Goal: Task Accomplishment & Management: Complete application form

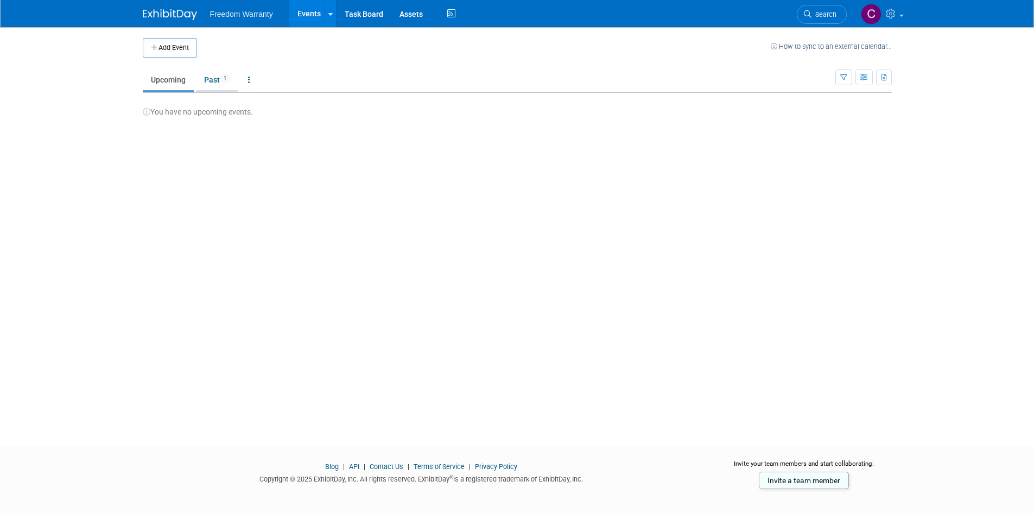
click at [218, 79] on link "Past 1" at bounding box center [217, 80] width 42 height 21
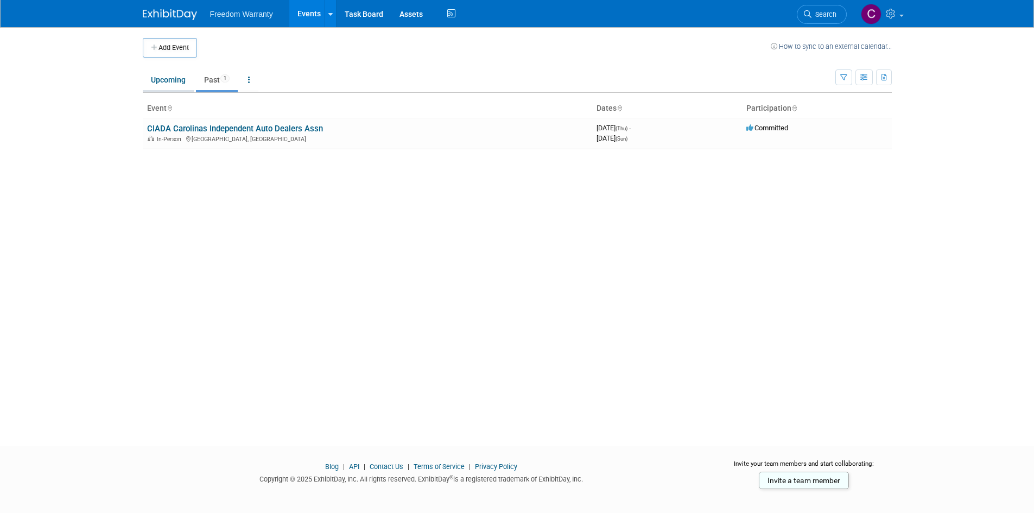
click at [168, 80] on link "Upcoming" at bounding box center [168, 80] width 51 height 21
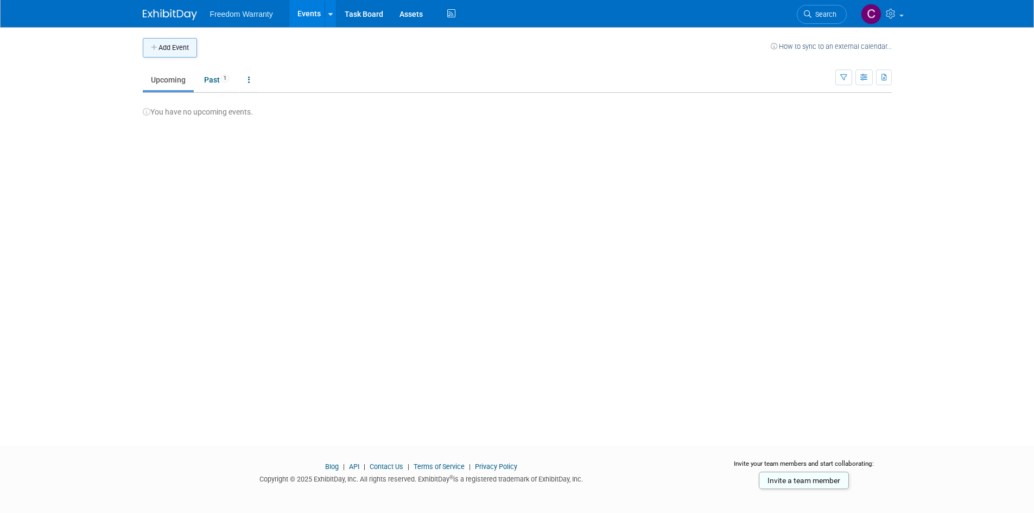
click at [174, 49] on button "Add Event" at bounding box center [170, 48] width 54 height 20
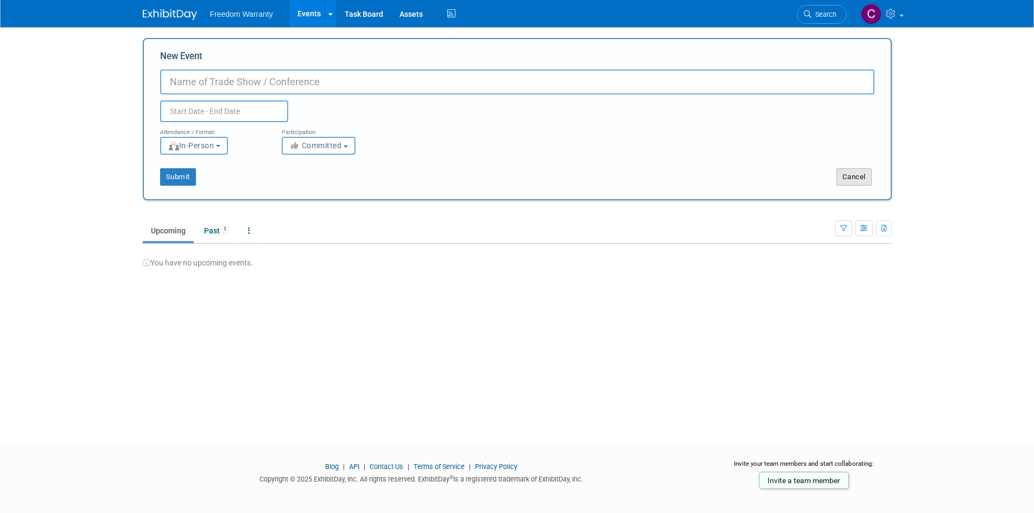
click at [857, 181] on button "Cancel" at bounding box center [854, 176] width 35 height 17
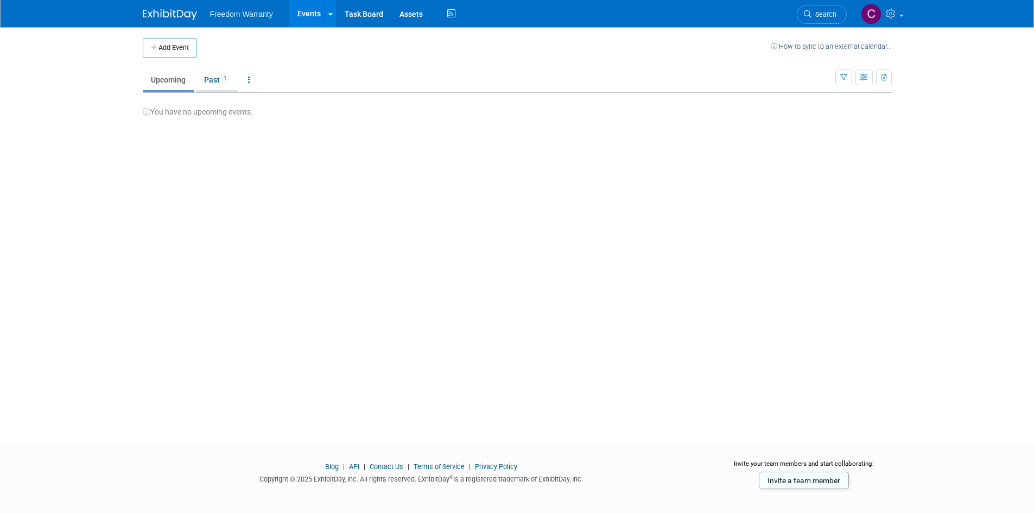
click at [222, 72] on link "Past 1" at bounding box center [217, 80] width 42 height 21
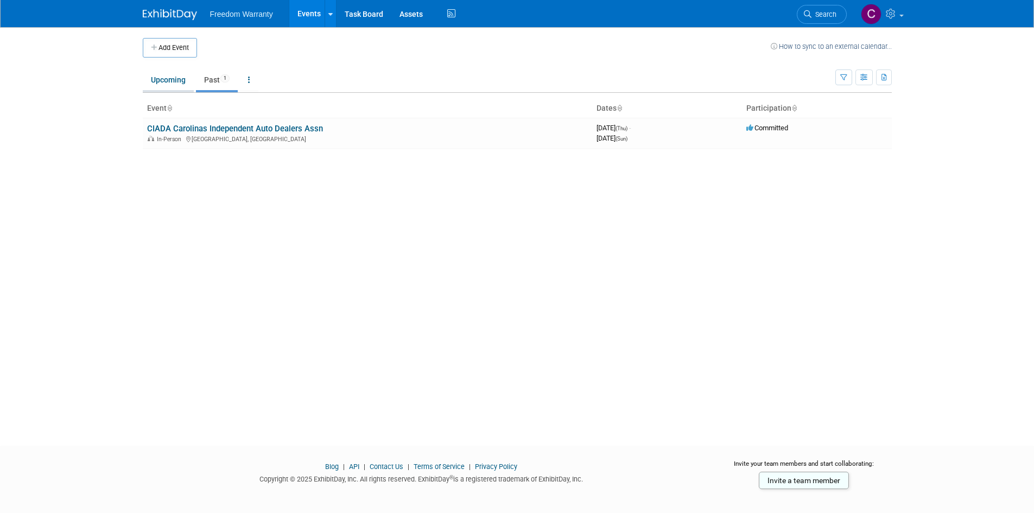
click at [163, 84] on link "Upcoming" at bounding box center [168, 80] width 51 height 21
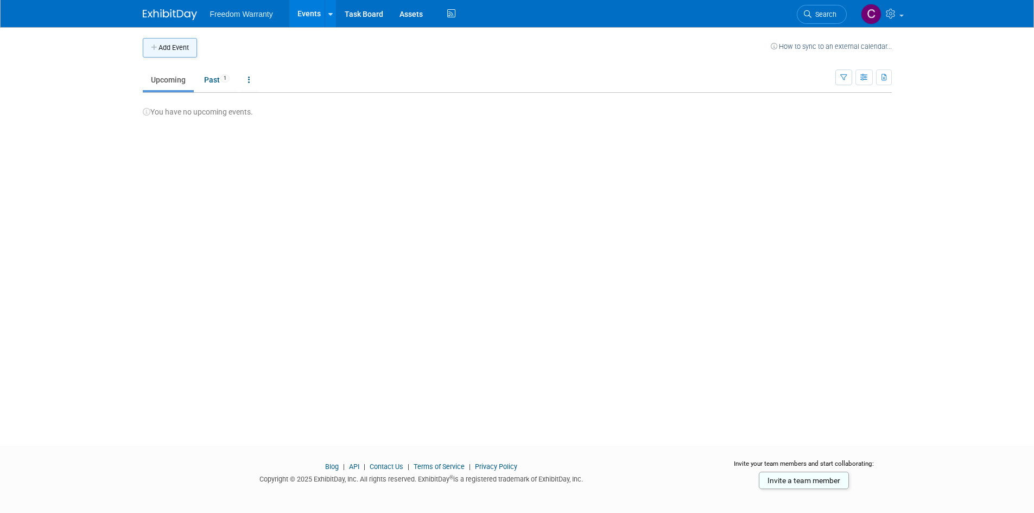
click at [172, 42] on button "Add Event" at bounding box center [170, 48] width 54 height 20
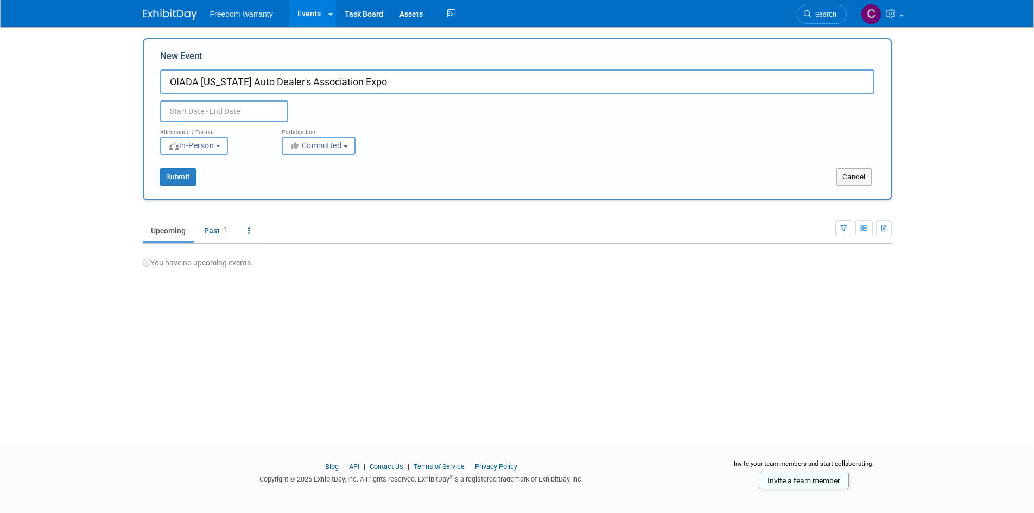
type input "OIADA [US_STATE] Auto Dealer's Association Expo"
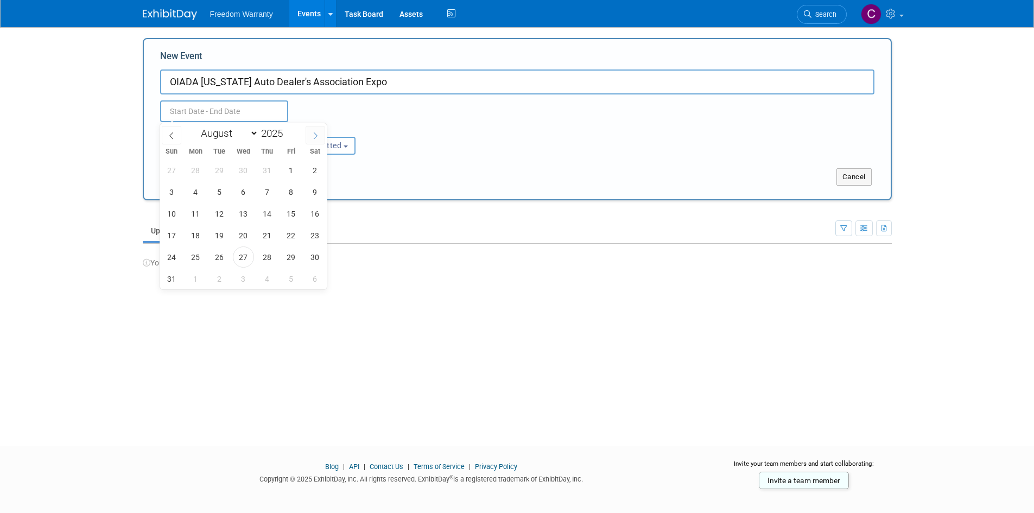
click at [314, 136] on icon at bounding box center [316, 136] width 8 height 8
click at [316, 137] on icon at bounding box center [316, 136] width 8 height 8
select select "9"
click at [312, 216] on span "18" at bounding box center [315, 213] width 21 height 21
type input "[DATE] to [DATE]"
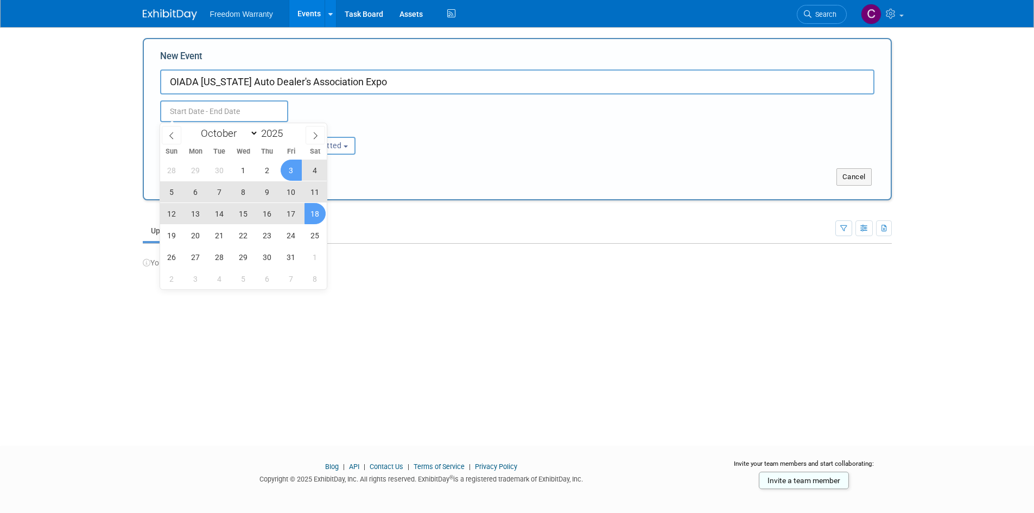
type input "[DATE] to [DATE]"
click at [407, 121] on div "[DATE] to [DATE] Duplicate Event Warning" at bounding box center [517, 108] width 731 height 28
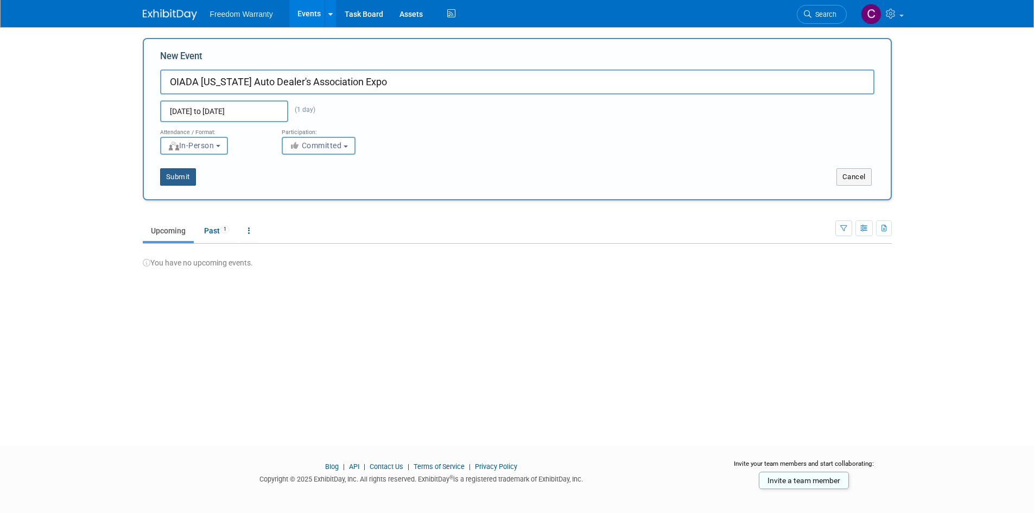
click at [184, 177] on button "Submit" at bounding box center [178, 176] width 36 height 17
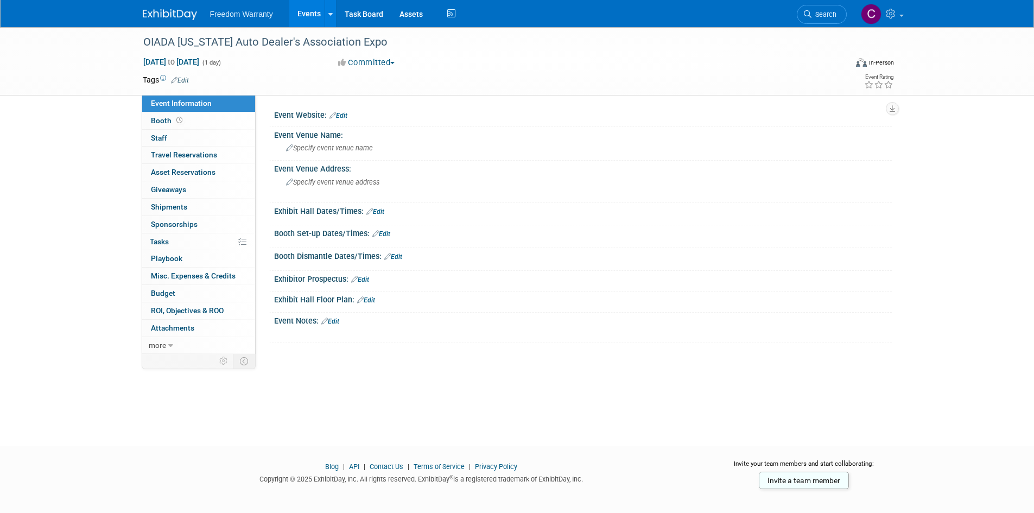
click at [348, 117] on link "Edit" at bounding box center [339, 116] width 18 height 8
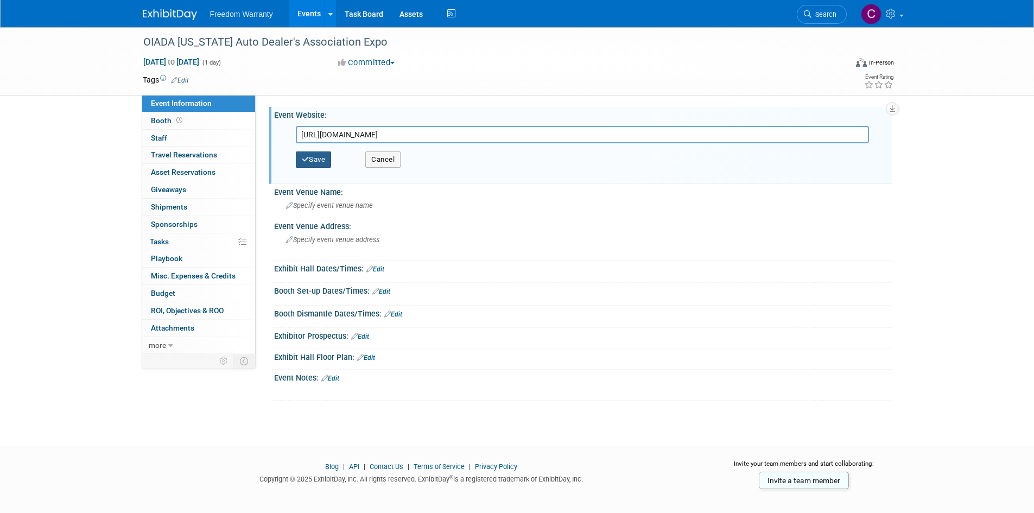
type input "https://www.ohiada.org/event/oiada-expo-and-convention/"
click at [307, 158] on icon "button" at bounding box center [306, 159] width 8 height 7
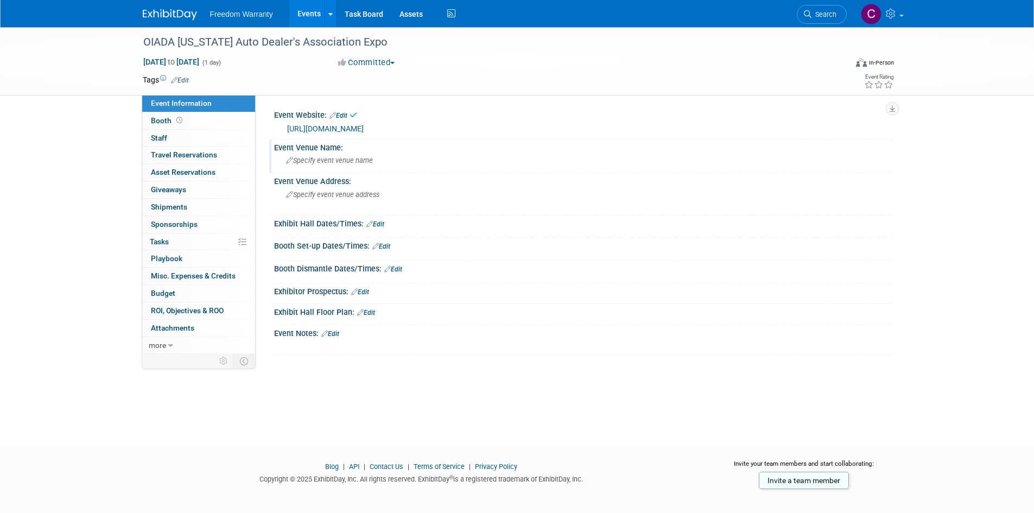
click at [301, 161] on span "Specify event venue name" at bounding box center [329, 160] width 87 height 8
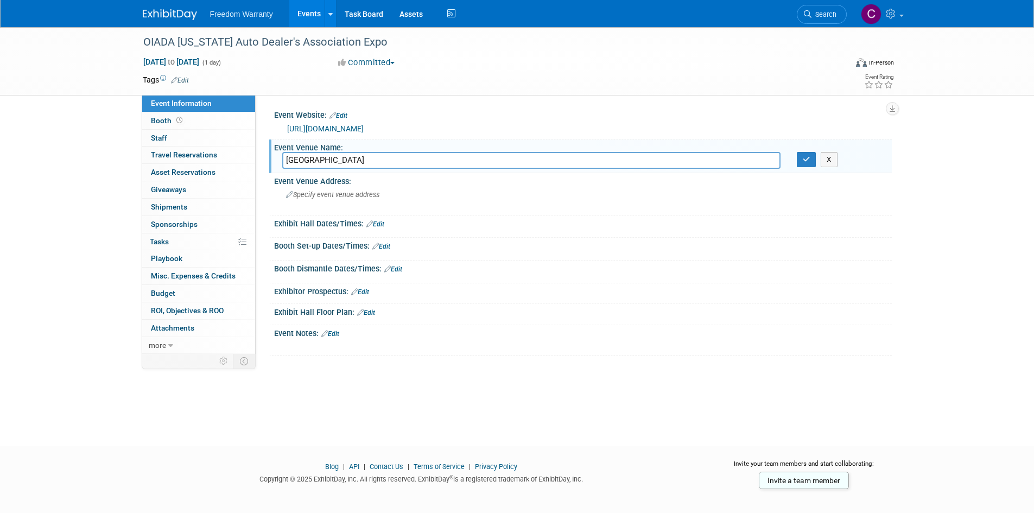
type input "Nationwide Hotel and Conference Center"
click at [320, 191] on span "Specify event venue address" at bounding box center [332, 195] width 93 height 8
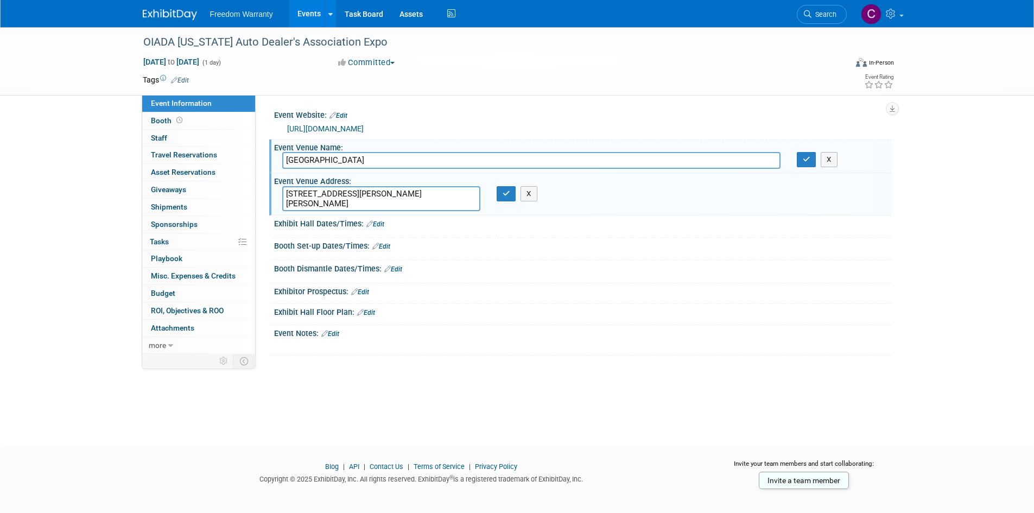
type textarea "100 Green Meadows Drive South Lewis Center, OH 43035"
click at [375, 222] on link "Edit" at bounding box center [376, 224] width 18 height 8
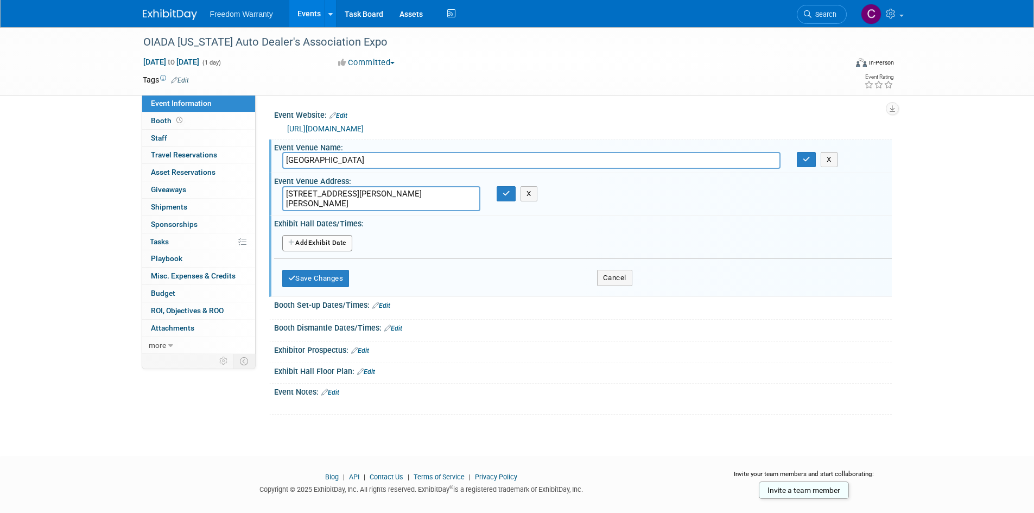
click at [331, 244] on button "Add Another Exhibit Date" at bounding box center [317, 243] width 70 height 16
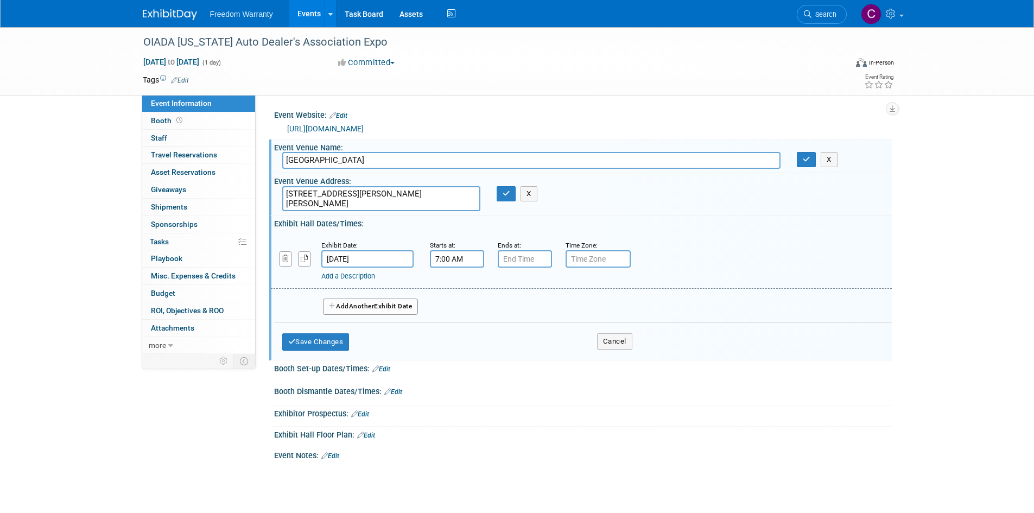
click at [453, 261] on input "7:00 AM" at bounding box center [457, 258] width 54 height 17
click at [507, 284] on span at bounding box center [506, 285] width 19 height 19
click at [506, 324] on span at bounding box center [506, 333] width 19 height 19
click at [505, 308] on span "00" at bounding box center [506, 309] width 21 height 20
click at [519, 317] on td "30" at bounding box center [519, 315] width 35 height 29
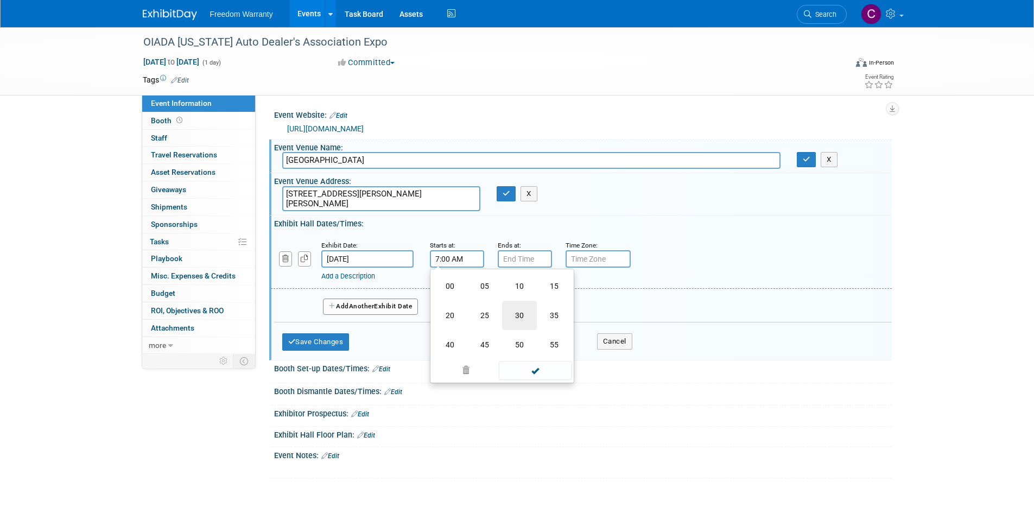
type input "7:30 AM"
click at [529, 260] on input "7:00 PM" at bounding box center [525, 258] width 54 height 17
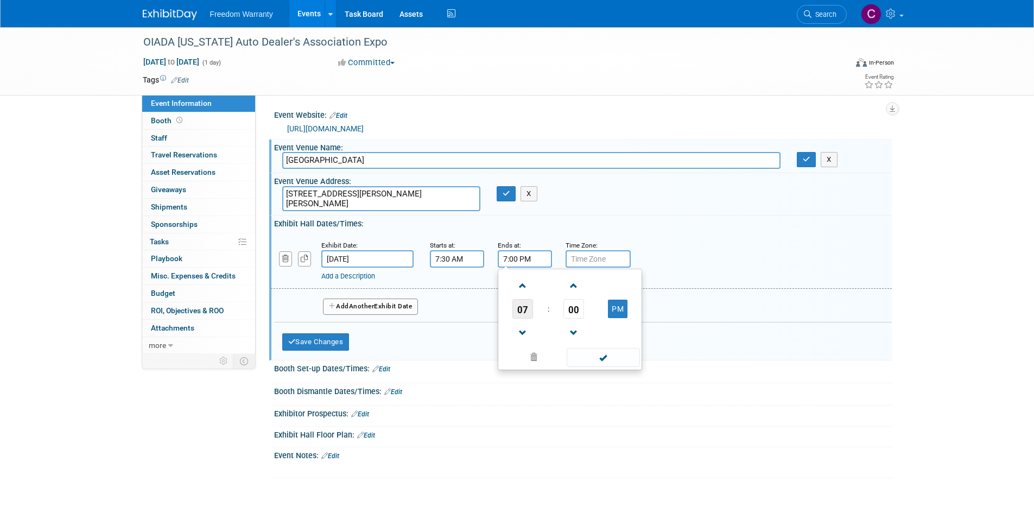
click at [520, 308] on span "07" at bounding box center [523, 309] width 21 height 20
click at [509, 287] on td "12" at bounding box center [518, 286] width 35 height 29
type input "12:00 PM"
click at [599, 253] on input "text" at bounding box center [598, 258] width 65 height 17
type input "EST"
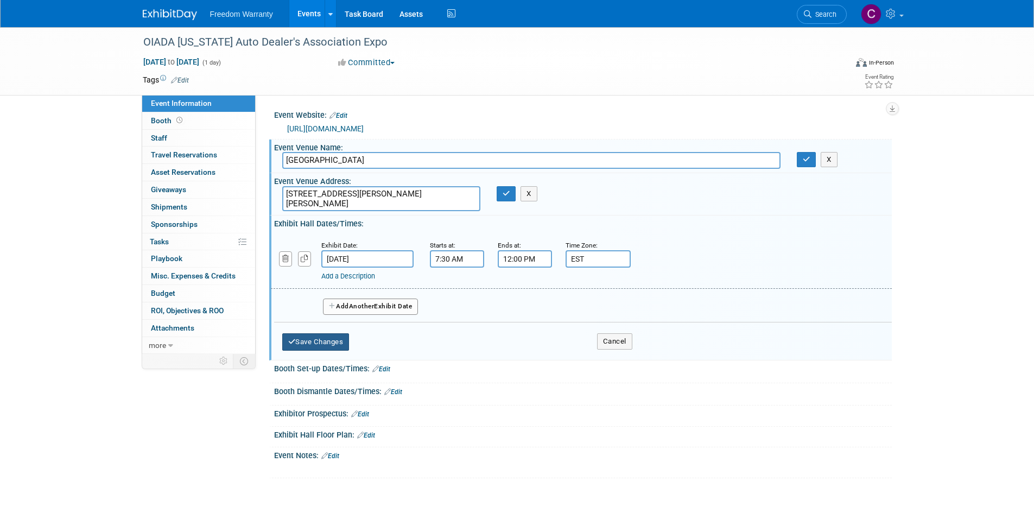
click at [309, 345] on button "Save Changes" at bounding box center [315, 341] width 67 height 17
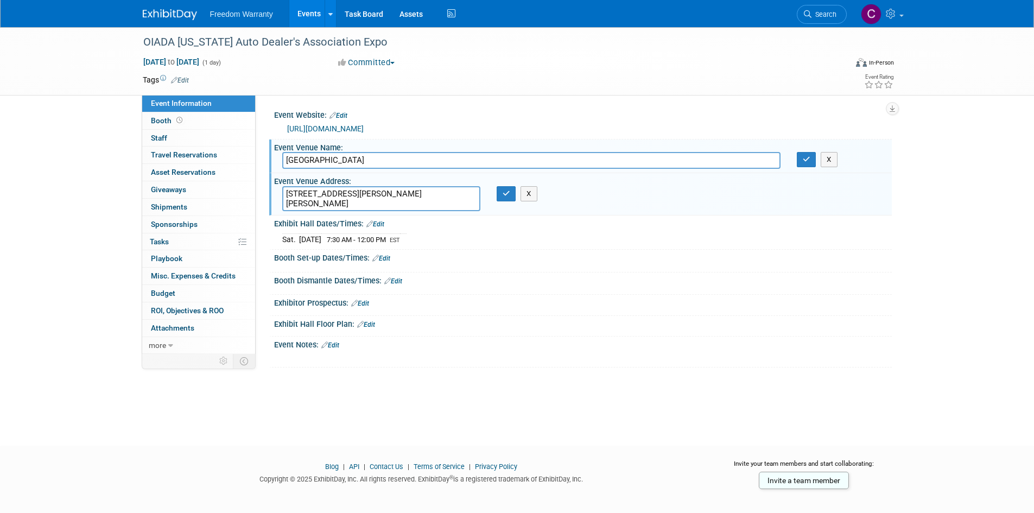
click at [368, 227] on icon at bounding box center [370, 223] width 7 height 7
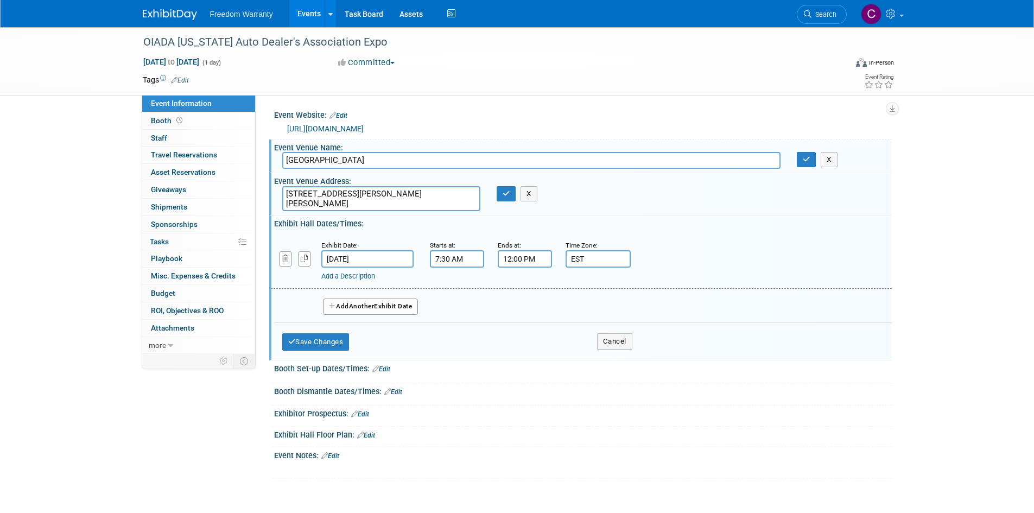
click at [443, 258] on input "7:30 AM" at bounding box center [457, 258] width 54 height 17
click at [455, 286] on span at bounding box center [455, 285] width 19 height 19
click at [513, 309] on span "30" at bounding box center [506, 309] width 21 height 20
click at [450, 289] on td "00" at bounding box center [450, 286] width 35 height 29
type input "8:00 AM"
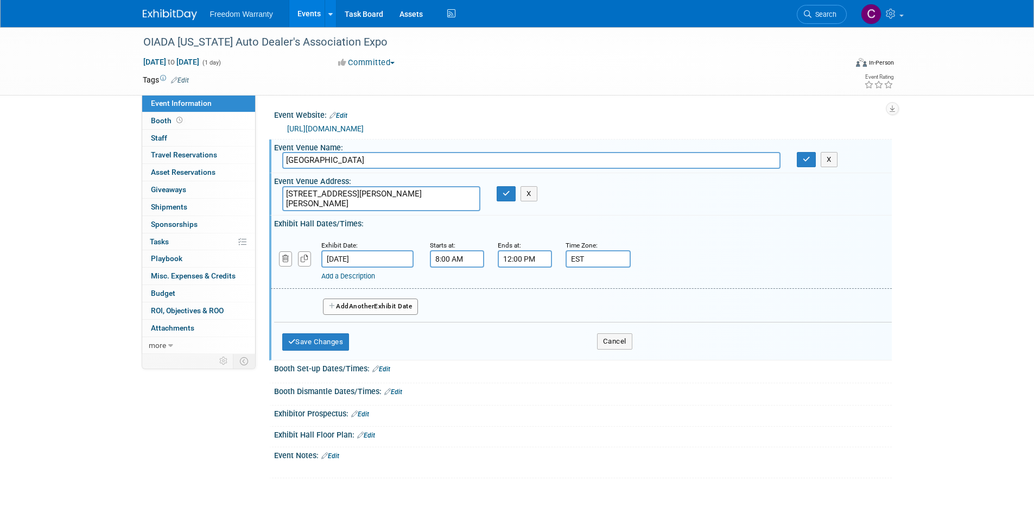
click at [624, 301] on div "Add Another Exhibit Date" at bounding box center [583, 303] width 618 height 29
click at [331, 338] on button "Save Changes" at bounding box center [315, 341] width 67 height 17
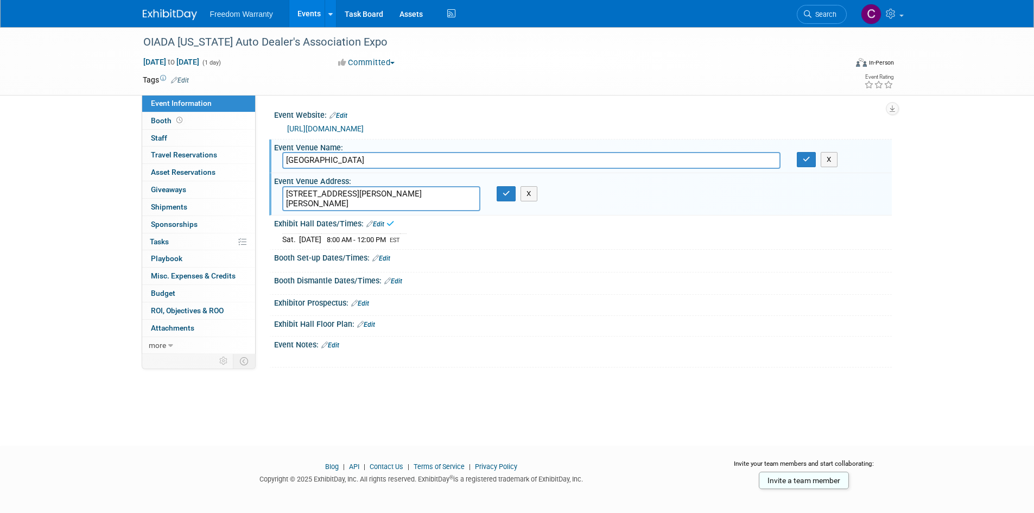
click at [384, 257] on link "Edit" at bounding box center [382, 259] width 18 height 8
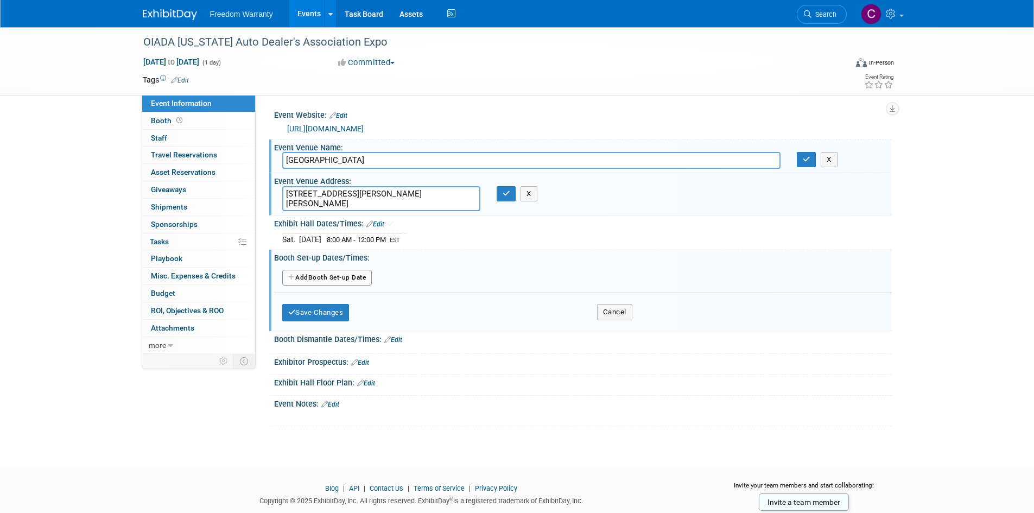
click at [307, 274] on button "Add Another Booth Set-up Date" at bounding box center [327, 278] width 90 height 16
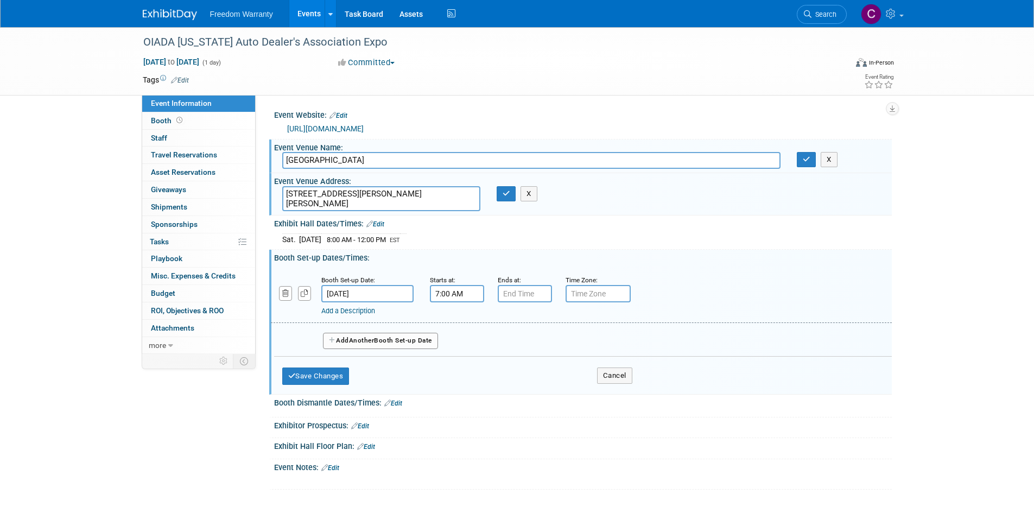
click at [448, 294] on input "7:00 AM" at bounding box center [457, 293] width 54 height 17
click at [504, 343] on span "00" at bounding box center [506, 344] width 21 height 20
click at [515, 350] on td "30" at bounding box center [519, 350] width 35 height 29
type input "7:30 AM"
click at [492, 274] on div "Ends at:" at bounding box center [524, 288] width 68 height 28
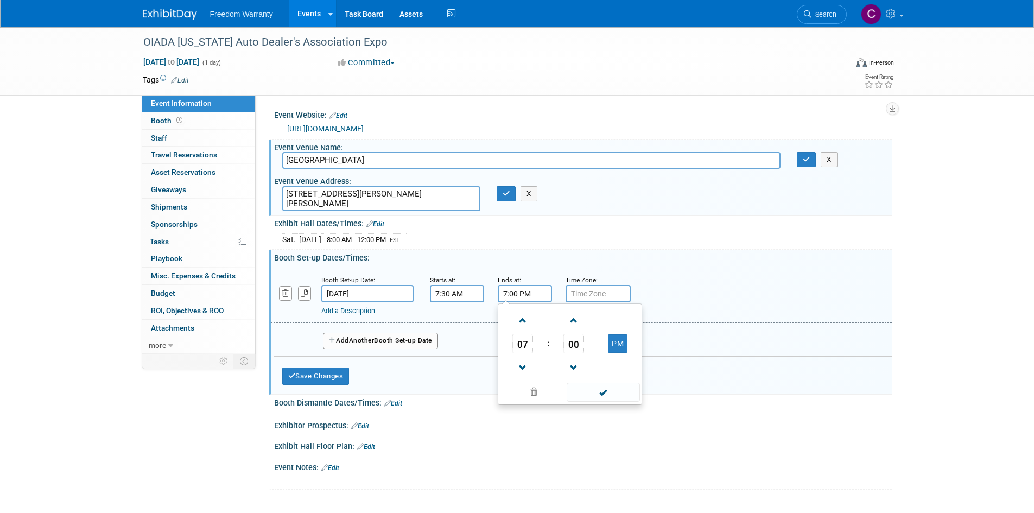
click at [508, 288] on input "7:00 PM" at bounding box center [525, 293] width 54 height 17
click at [522, 320] on span at bounding box center [523, 320] width 19 height 19
type input "8:00 PM"
click at [592, 290] on input "text" at bounding box center [598, 293] width 65 height 17
type input "EST"
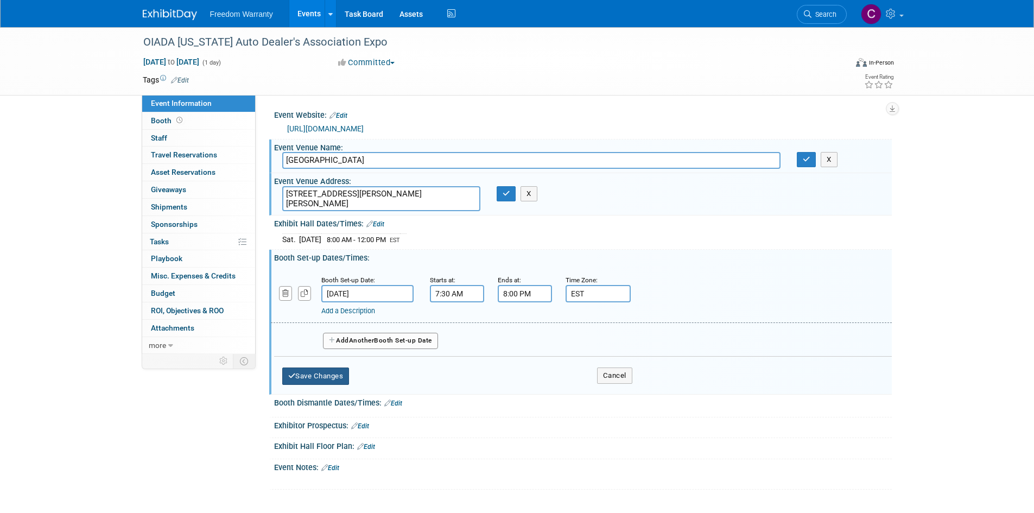
click at [313, 370] on button "Save Changes" at bounding box center [315, 376] width 67 height 17
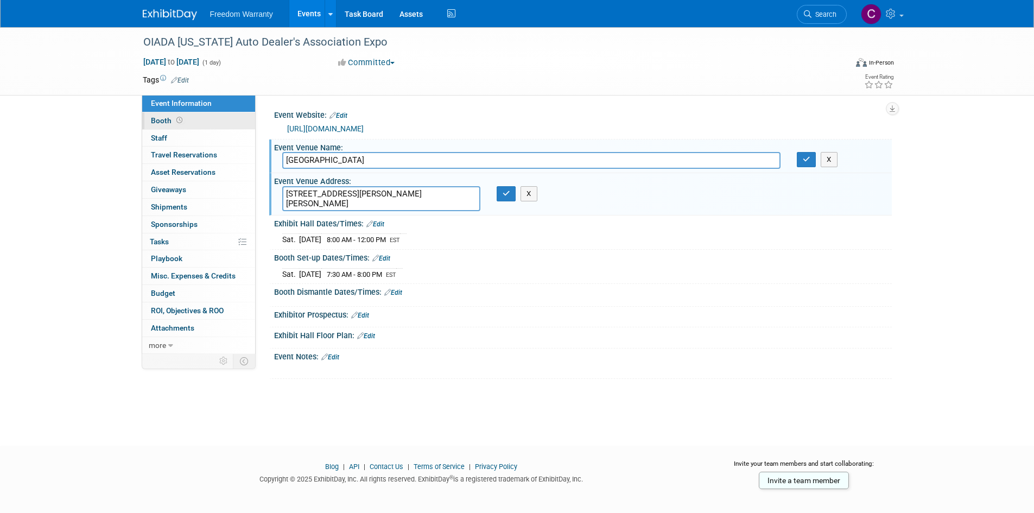
click at [161, 122] on span "Booth" at bounding box center [168, 120] width 34 height 9
